Goal: Transaction & Acquisition: Obtain resource

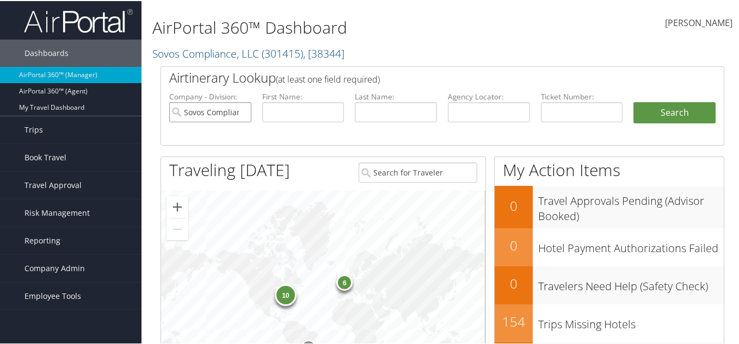
drag, startPoint x: 207, startPoint y: 110, endPoint x: 215, endPoint y: 110, distance: 7.6
click at [207, 110] on input "Sovos Compliance, LLC" at bounding box center [210, 111] width 82 height 20
click at [482, 109] on input "text" at bounding box center [489, 111] width 82 height 20
type input "luklul"
click at [633, 101] on button "Search" at bounding box center [674, 112] width 82 height 22
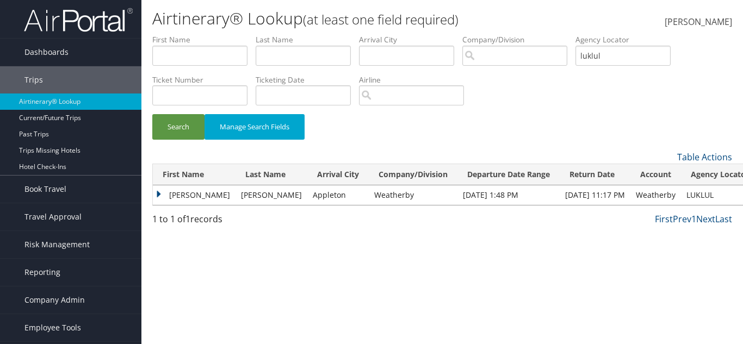
click at [243, 192] on td "[PERSON_NAME]" at bounding box center [272, 196] width 72 height 20
click at [168, 195] on td "Matthew" at bounding box center [194, 196] width 83 height 20
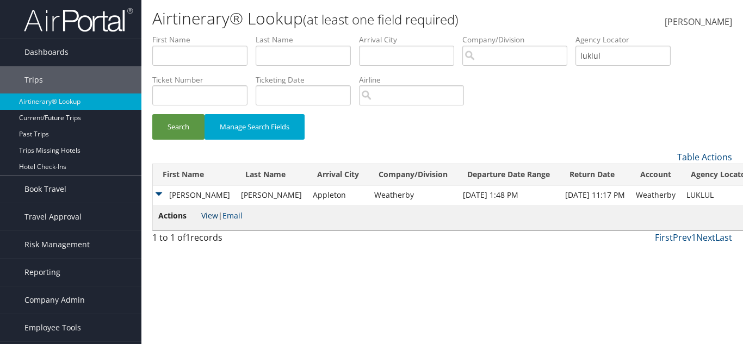
click at [209, 216] on link "View" at bounding box center [209, 216] width 17 height 10
click at [681, 195] on td "LUKLUL" at bounding box center [720, 196] width 78 height 20
copy td "LUKLUL"
drag, startPoint x: 658, startPoint y: 52, endPoint x: 589, endPoint y: 60, distance: 69.6
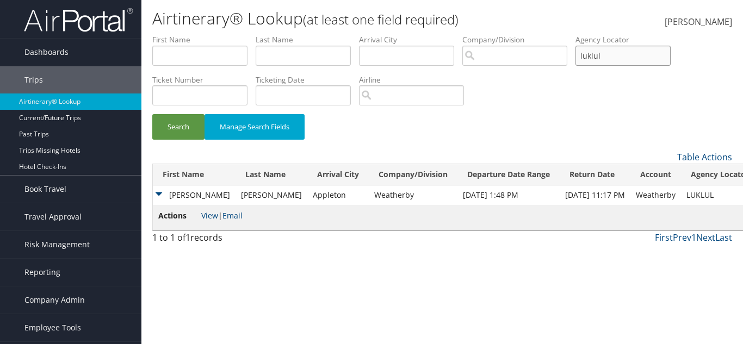
click at [589, 34] on ul "First Name Last Name Departure City Arrival City Company/Division Airport/City …" at bounding box center [442, 34] width 580 height 0
paste input "DGKPOS"
type input "DGKPOS"
click at [152, 114] on button "Search" at bounding box center [178, 127] width 52 height 26
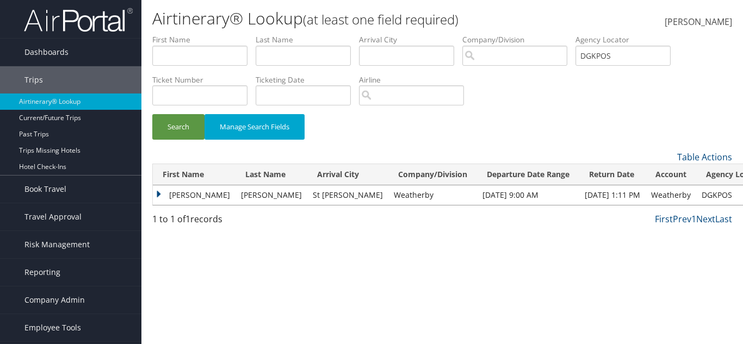
drag, startPoint x: 241, startPoint y: 246, endPoint x: 206, endPoint y: 209, distance: 51.2
click at [241, 244] on div "Airtinerary® Lookup (at least one field required) Hilary Nangmo Hilary Nangmo M…" at bounding box center [442, 172] width 602 height 344
click at [160, 189] on td "Matthew" at bounding box center [194, 196] width 83 height 20
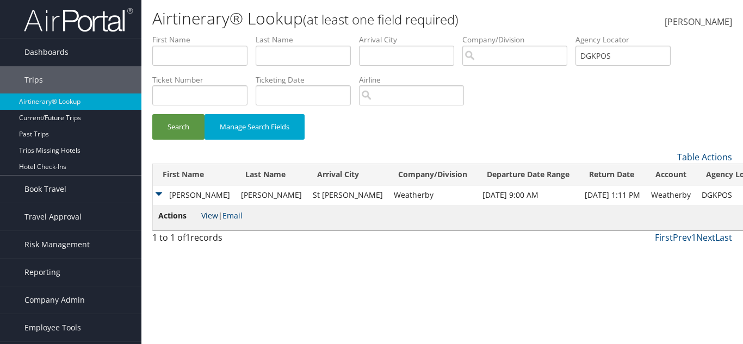
click at [214, 217] on link "View" at bounding box center [209, 216] width 17 height 10
click at [232, 215] on link "Email" at bounding box center [233, 216] width 20 height 10
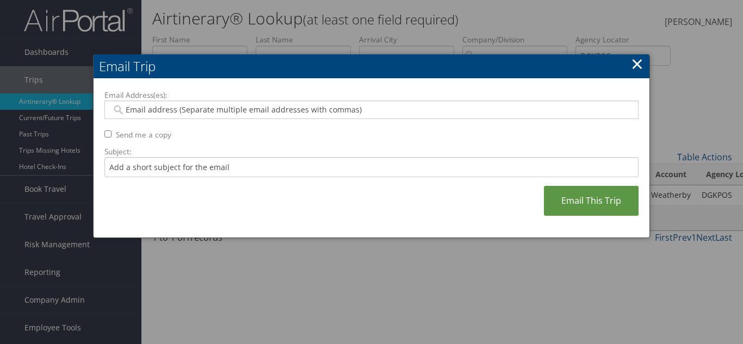
click at [258, 112] on input "Email Address(es):" at bounding box center [372, 109] width 520 height 11
paste input "MATT.GERTSCH@GMAIL.COM"
type input "MATT.GERTSCH@GMAIL.COM"
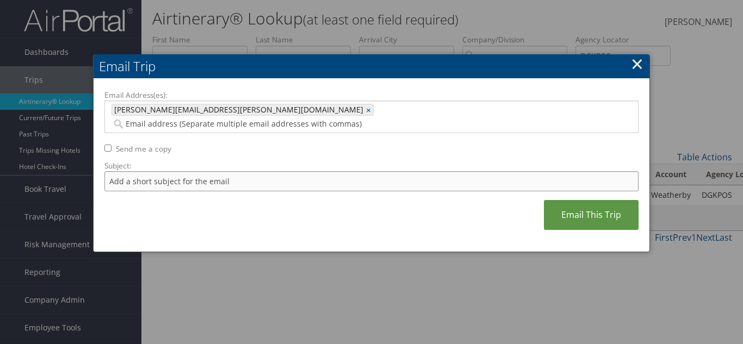
drag, startPoint x: 235, startPoint y: 169, endPoint x: 255, endPoint y: 203, distance: 39.8
click at [234, 171] on input "Subject:" at bounding box center [371, 181] width 534 height 20
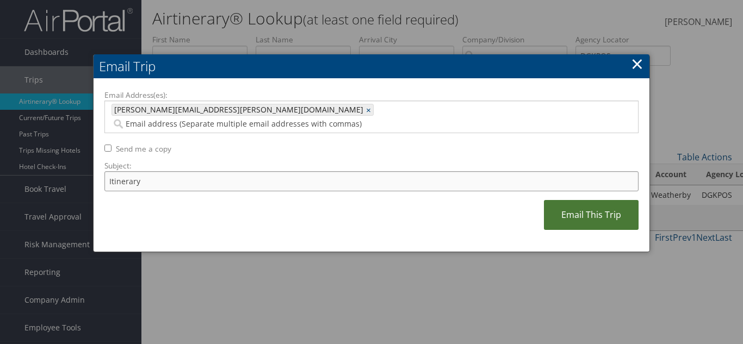
type input "Itinerary"
click at [577, 200] on link "Email This Trip" at bounding box center [591, 215] width 95 height 30
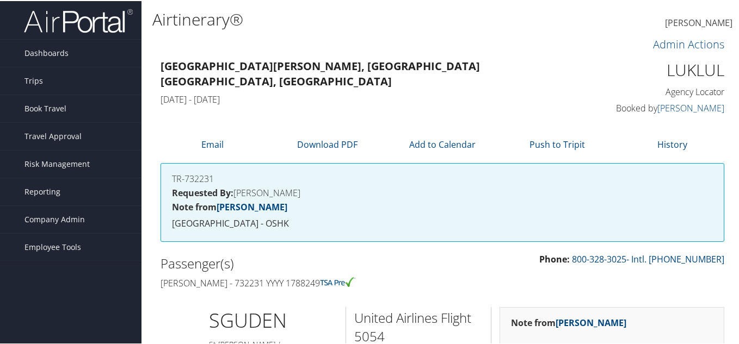
click at [705, 74] on h1 "LUKLUL" at bounding box center [660, 69] width 129 height 23
copy h1 "LUKLUL"
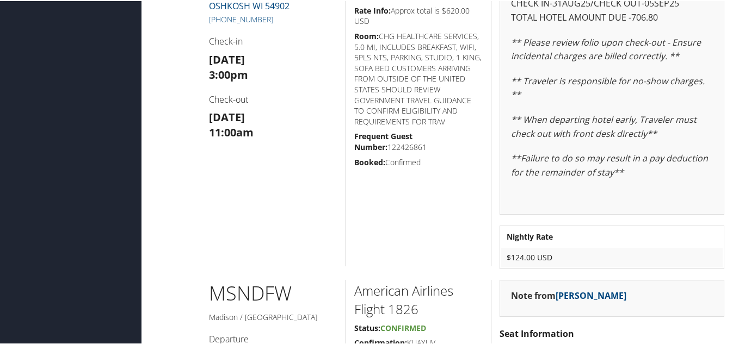
scroll to position [871, 0]
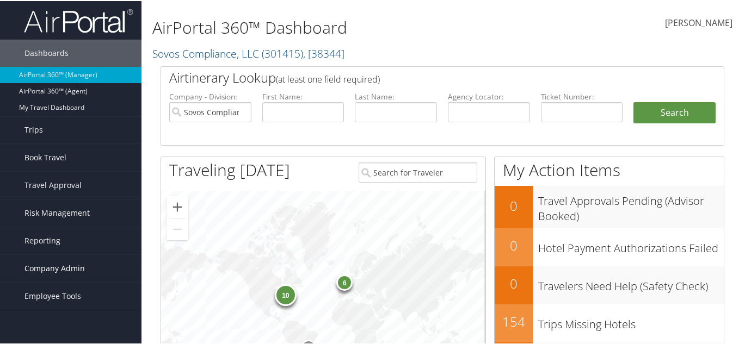
click at [53, 274] on span "Company Admin" at bounding box center [54, 267] width 60 height 27
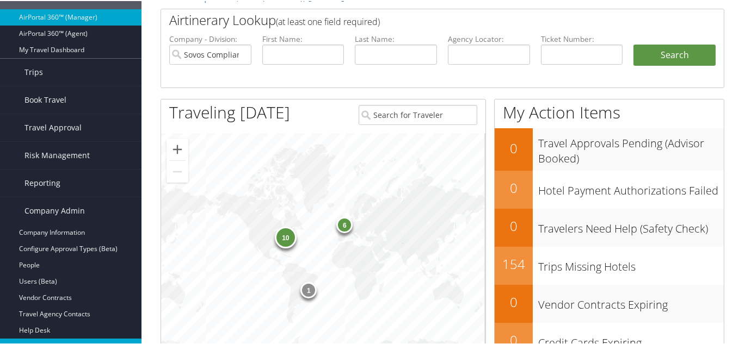
scroll to position [163, 0]
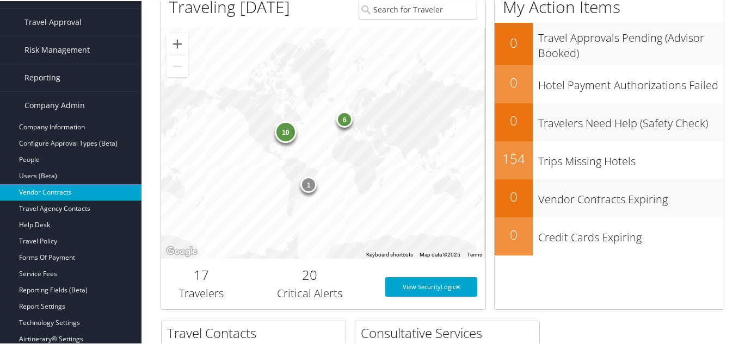
drag, startPoint x: 51, startPoint y: 240, endPoint x: 60, endPoint y: 186, distance: 54.7
click at [51, 240] on link "Travel Policy" at bounding box center [70, 240] width 141 height 16
